Goal: Task Accomplishment & Management: Manage account settings

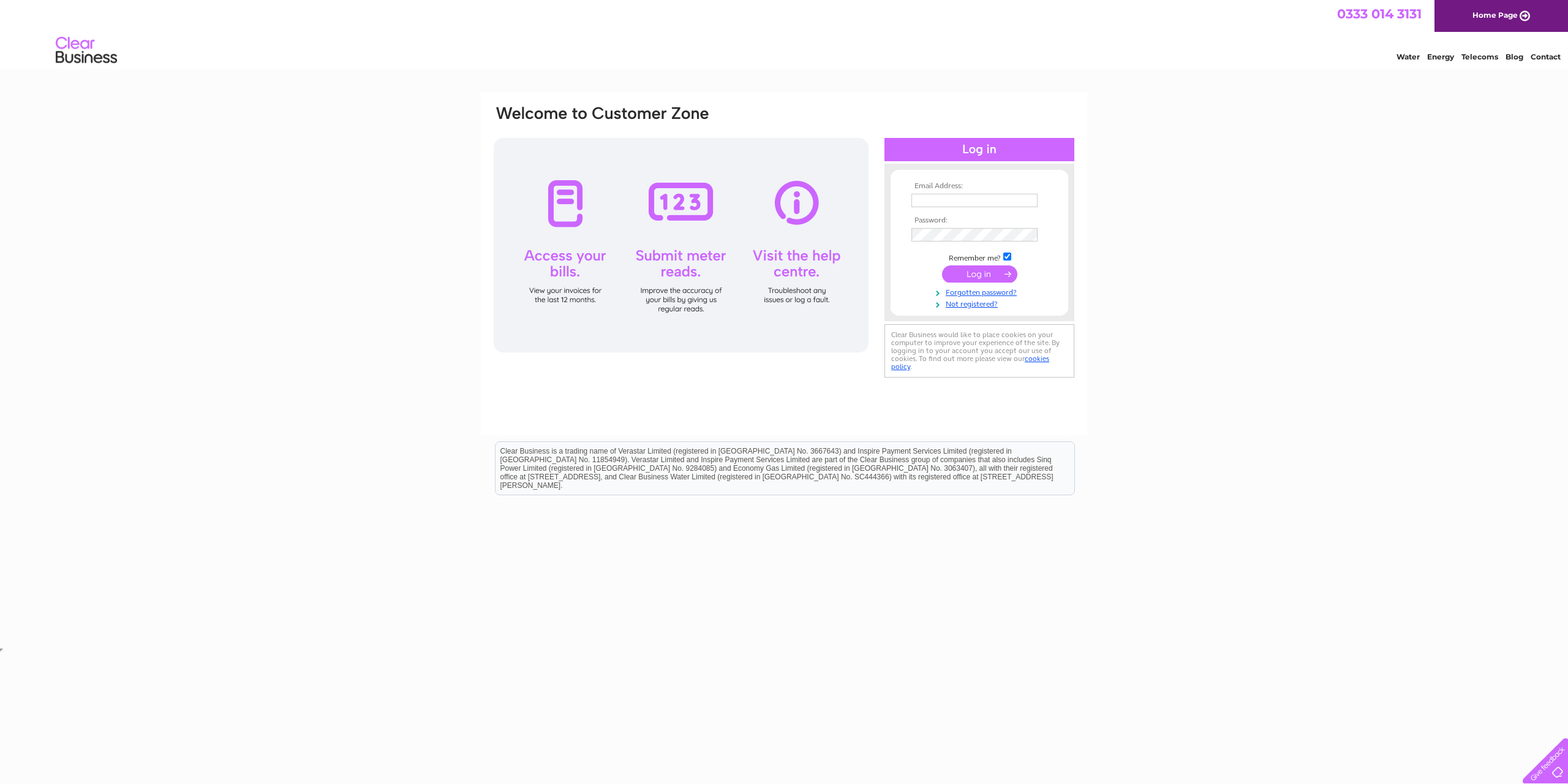
type input "[EMAIL_ADDRESS][DOMAIN_NAME]"
click at [982, 269] on input "submit" at bounding box center [980, 274] width 76 height 17
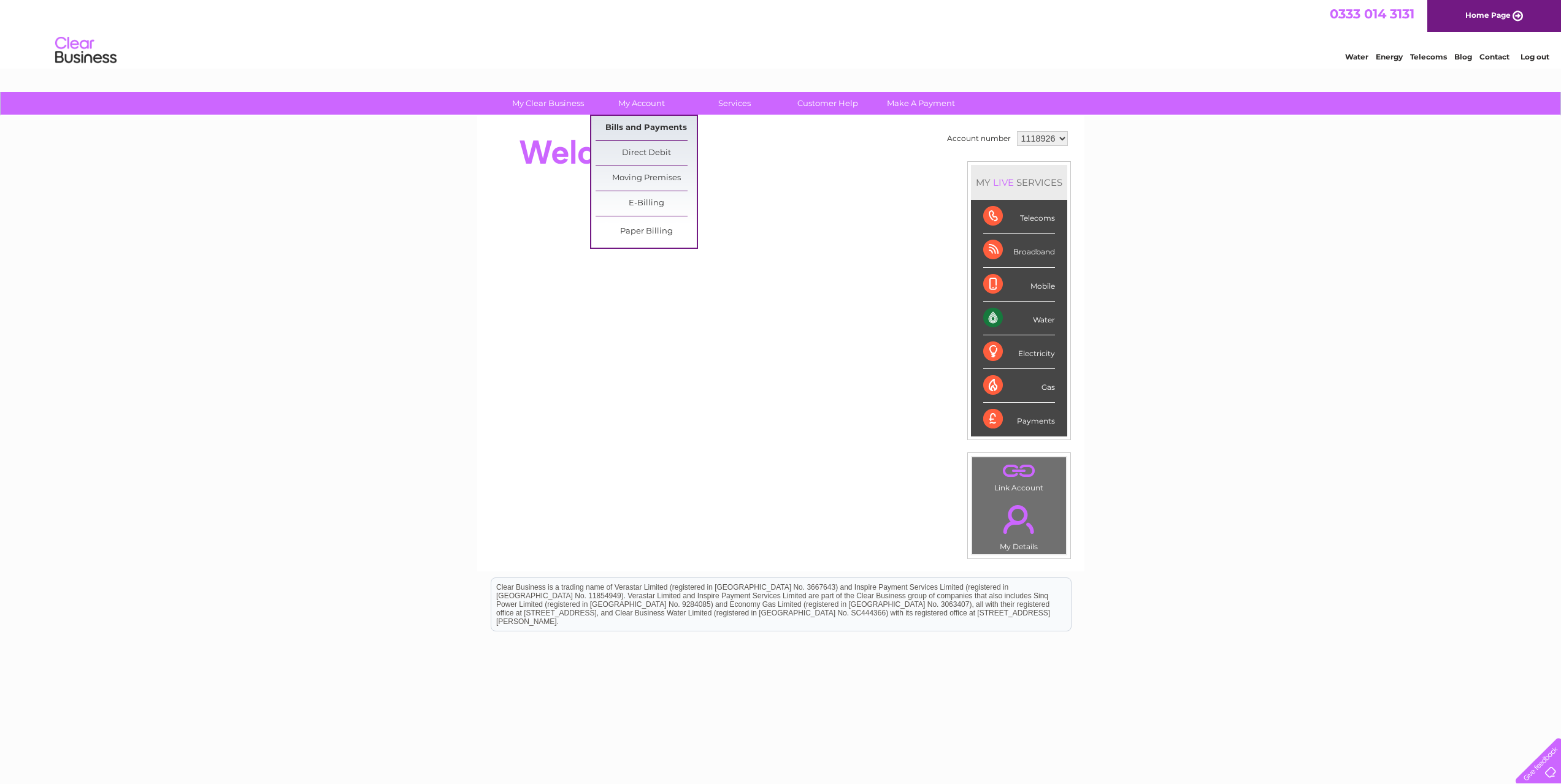
click at [650, 124] on link "Bills and Payments" at bounding box center [646, 128] width 102 height 25
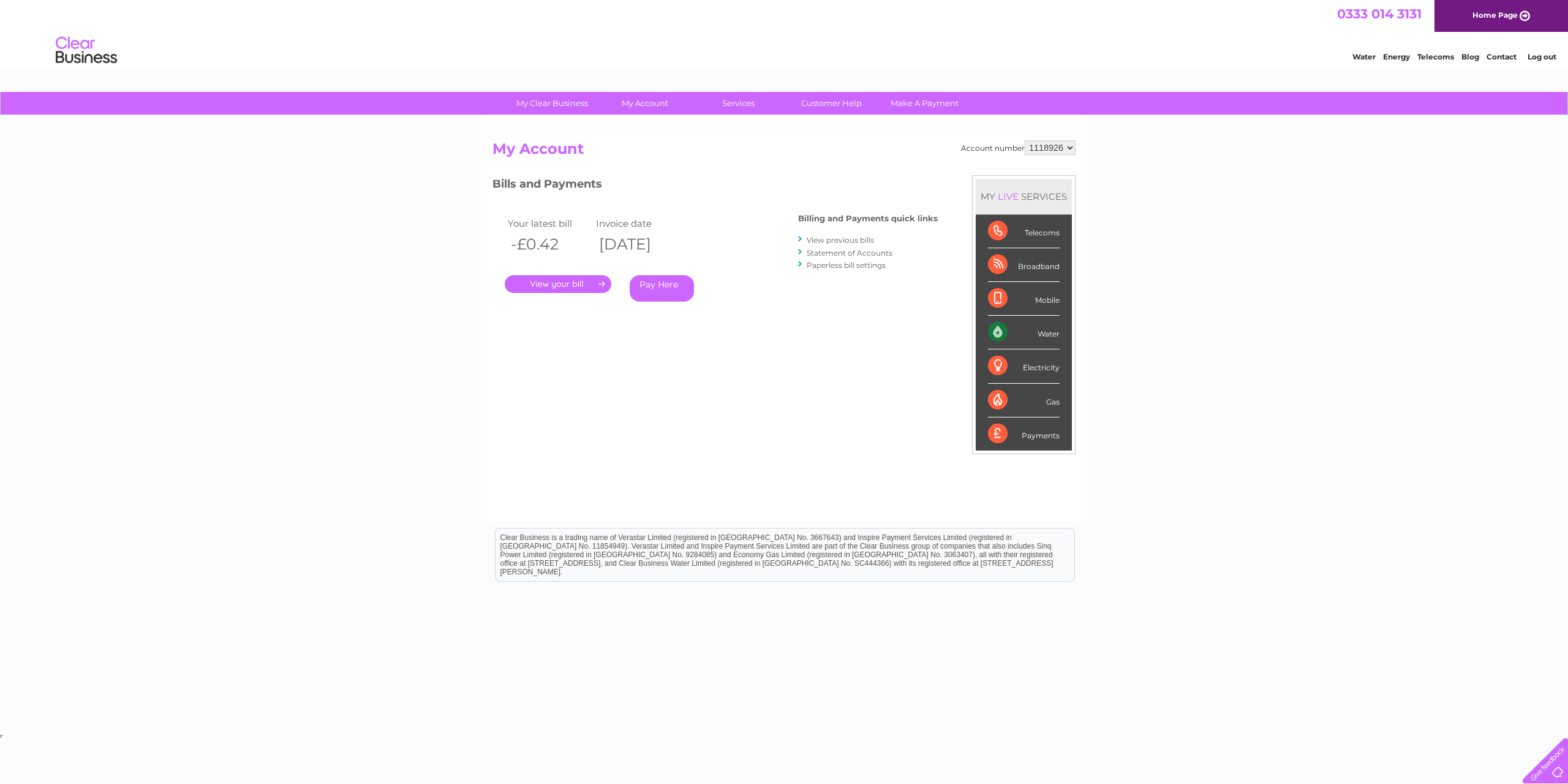
click at [589, 288] on link "." at bounding box center [557, 284] width 106 height 18
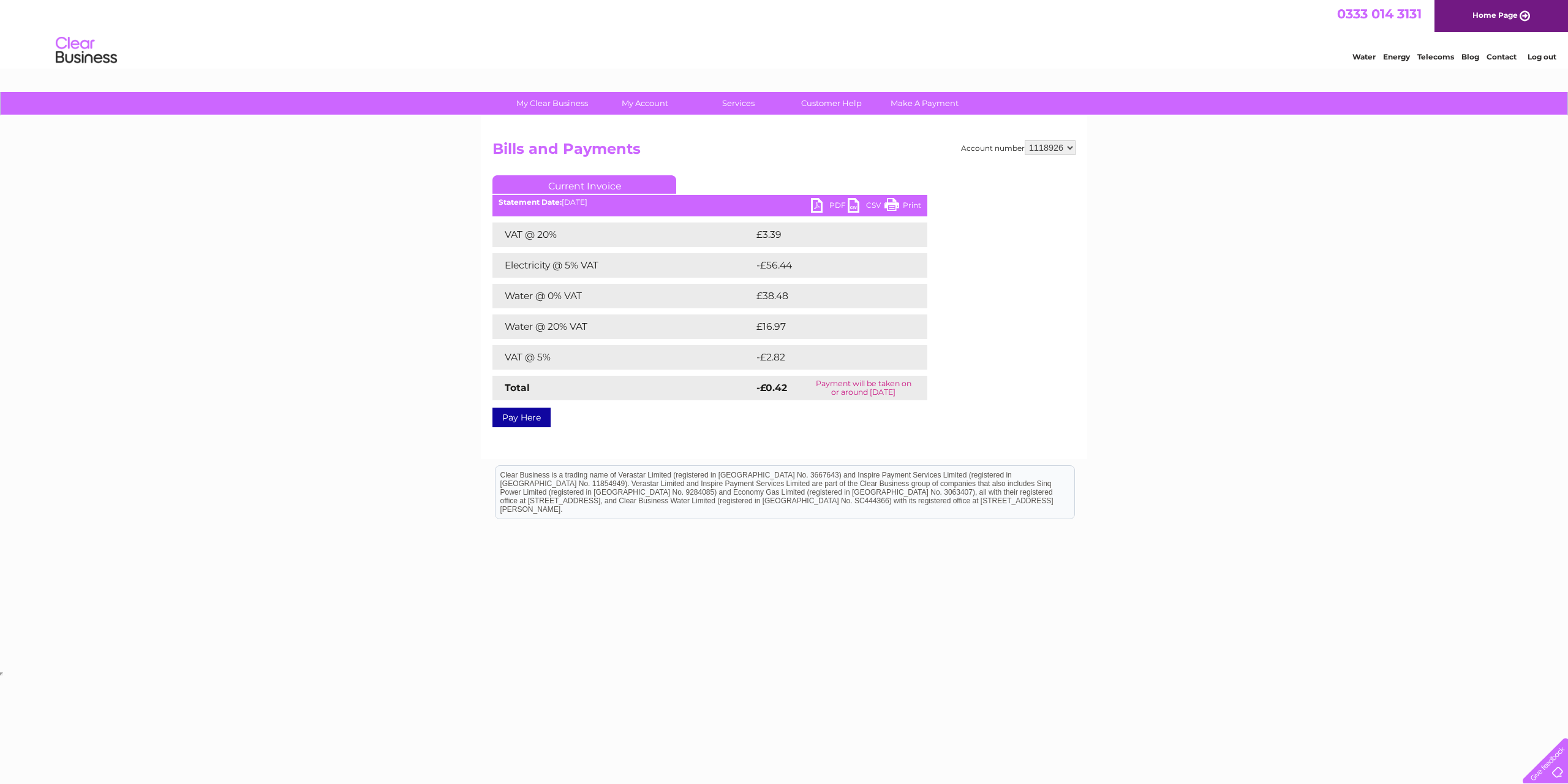
click at [833, 199] on link "PDF" at bounding box center [829, 207] width 36 height 18
